Goal: Find specific page/section

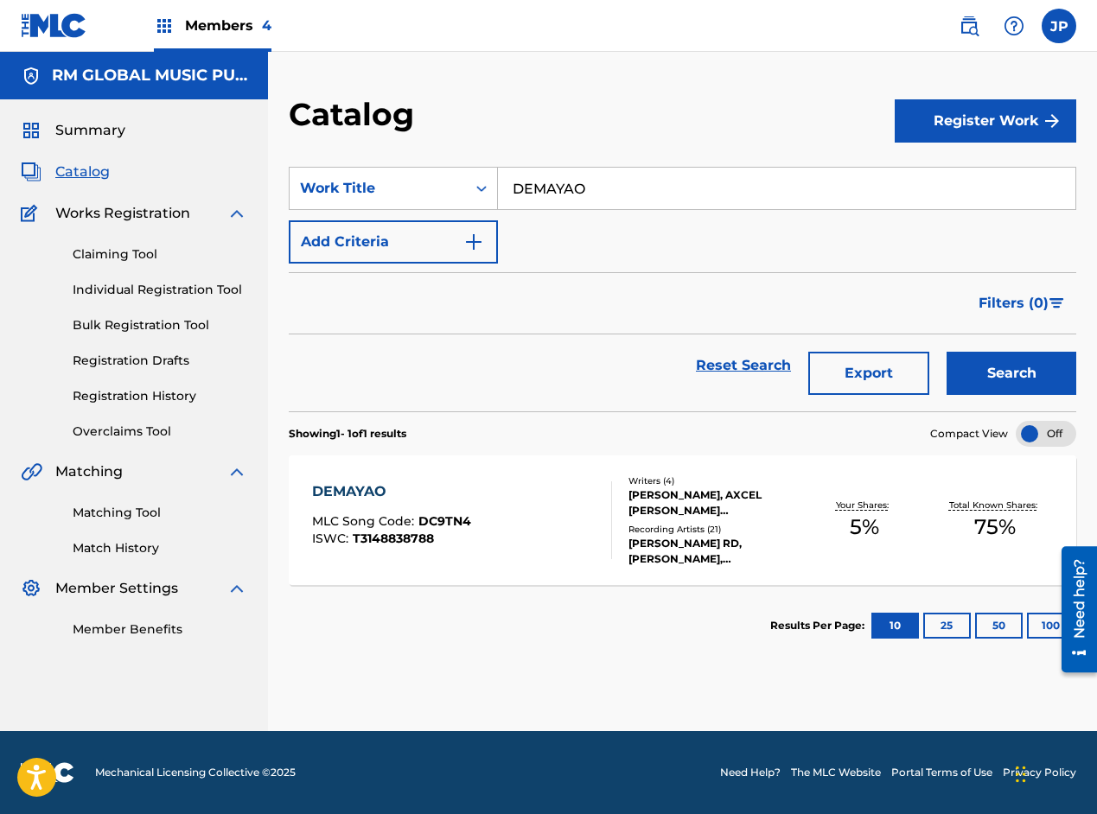
click at [564, 189] on input "DEMAYAO" at bounding box center [786, 188] width 577 height 41
drag, startPoint x: 564, startPoint y: 189, endPoint x: 95, endPoint y: 175, distance: 468.7
click at [95, 175] on span "Catalog" at bounding box center [82, 172] width 54 height 21
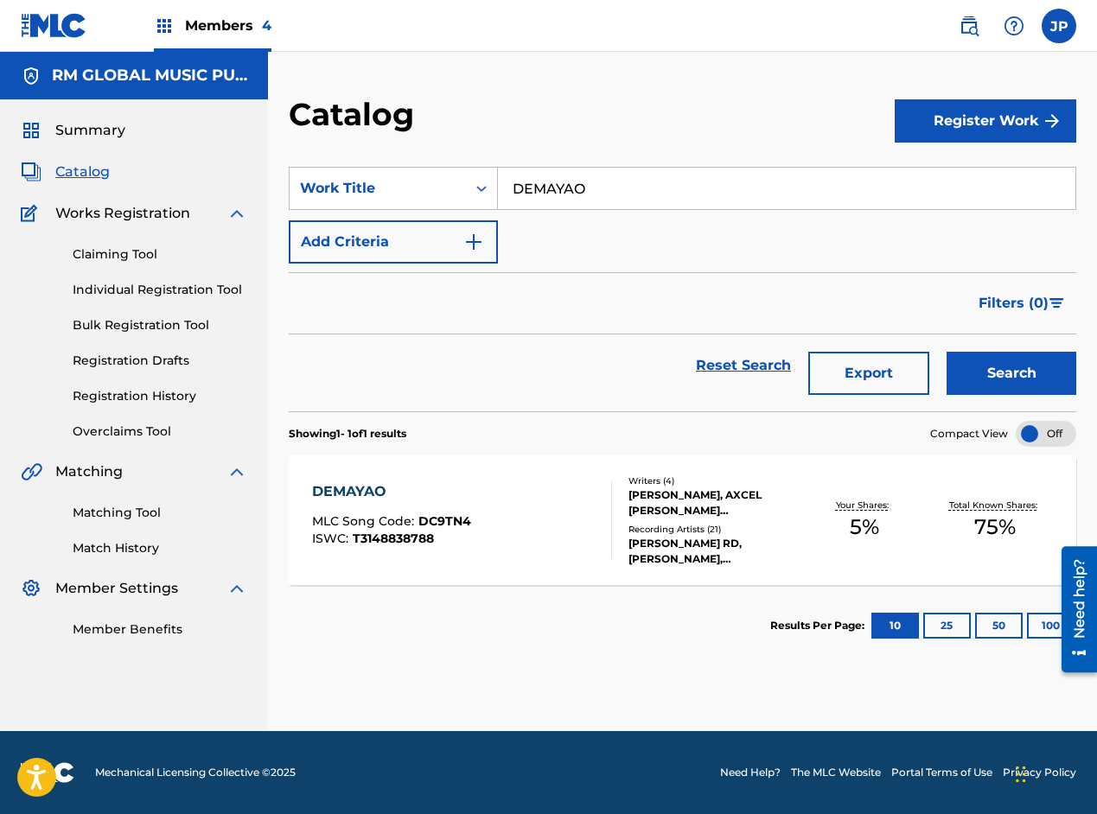
click at [94, 175] on span "Catalog" at bounding box center [82, 172] width 54 height 21
click at [73, 179] on span "Catalog" at bounding box center [82, 172] width 54 height 21
click at [569, 192] on input "DEMAYAO" at bounding box center [786, 188] width 577 height 41
paste input "Bocashi"
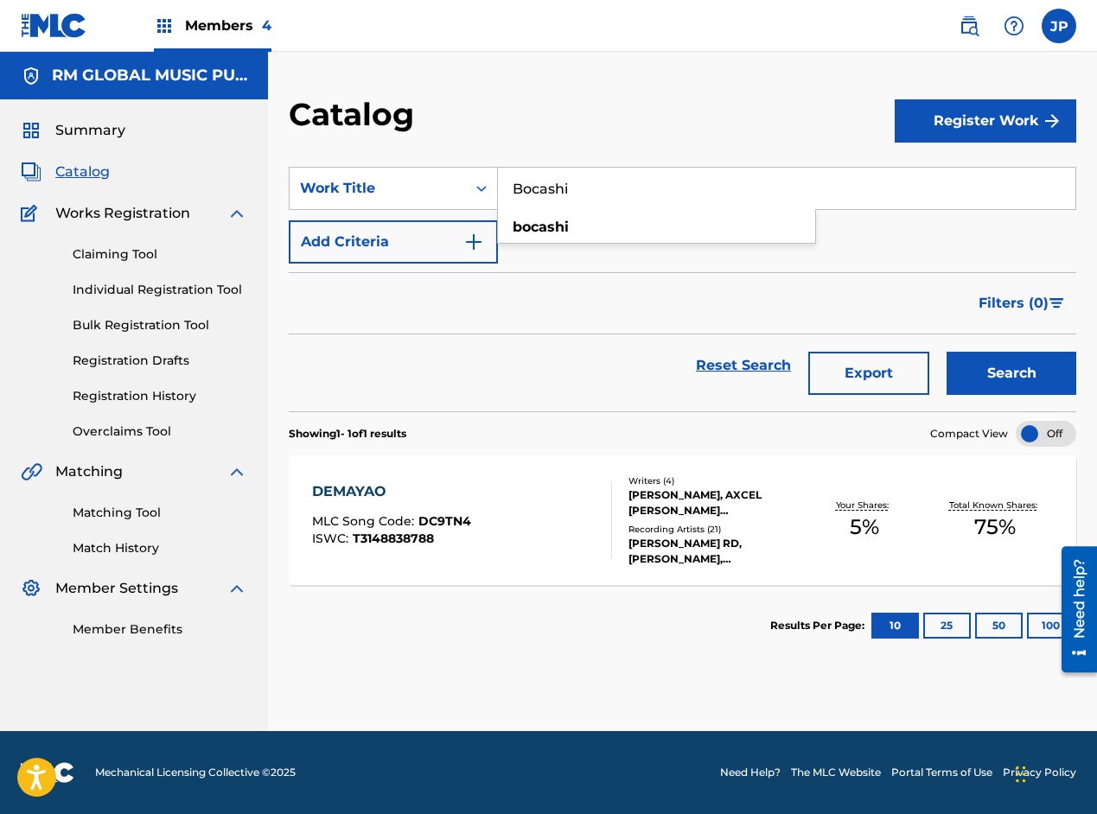
type input "Bocashi"
click at [1055, 374] on button "Search" at bounding box center [1011, 373] width 130 height 43
click at [581, 515] on div "BOCASHI MLC Song Code : BD30BX ISWC : T3012693271" at bounding box center [461, 520] width 299 height 78
